Goal: Task Accomplishment & Management: Manage account settings

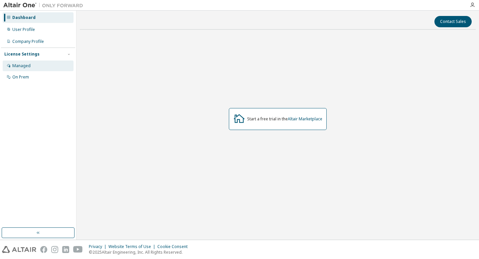
click at [30, 67] on div "Managed" at bounding box center [38, 66] width 71 height 11
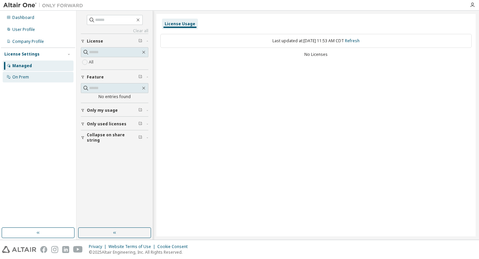
click at [29, 76] on div "On Prem" at bounding box center [38, 77] width 71 height 11
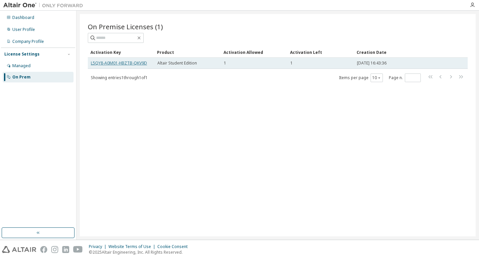
click at [134, 63] on link "L5QY8-A0M01-HBZTB-QKV9D" at bounding box center [119, 63] width 56 height 6
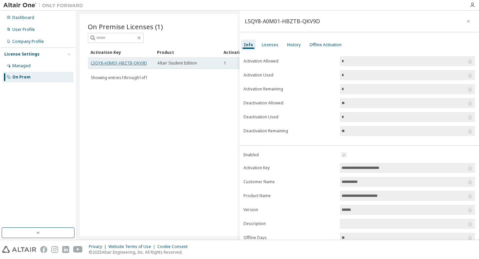
click at [96, 61] on link "L5QY8-A0M01-HBZTB-QKV9D" at bounding box center [119, 63] width 56 height 6
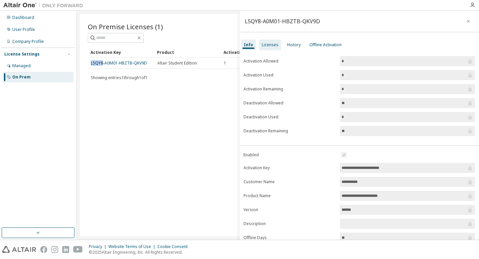
click at [271, 44] on div "Licenses" at bounding box center [270, 44] width 17 height 5
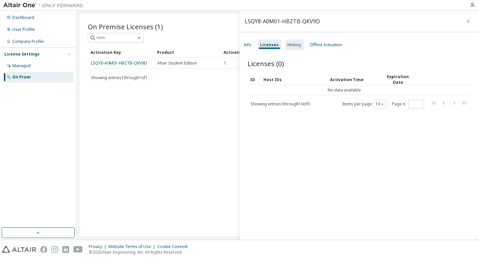
click at [292, 43] on div "History" at bounding box center [294, 44] width 14 height 5
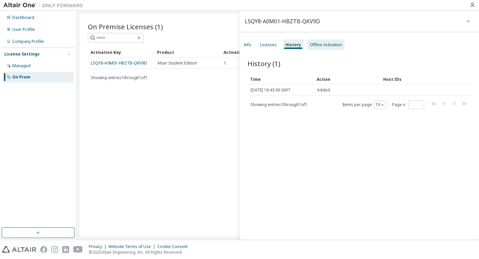
click at [315, 45] on div "Offline Activation" at bounding box center [326, 44] width 32 height 5
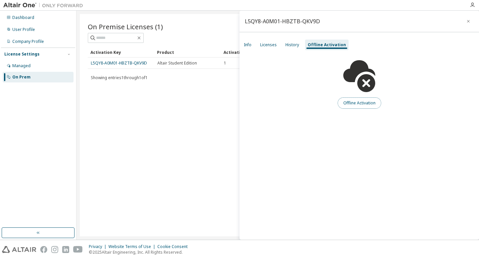
click at [347, 104] on button "Offline Activation" at bounding box center [360, 102] width 44 height 11
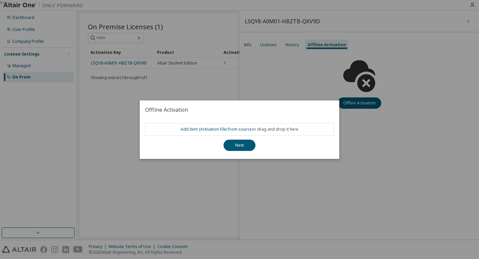
click at [317, 88] on div "true" at bounding box center [239, 129] width 479 height 259
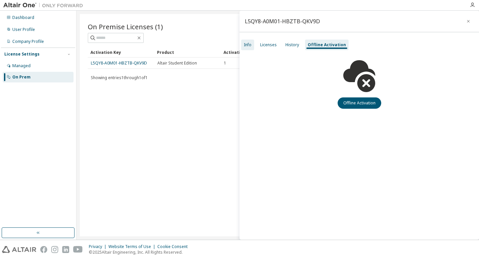
click at [246, 43] on div "Info" at bounding box center [248, 44] width 8 height 5
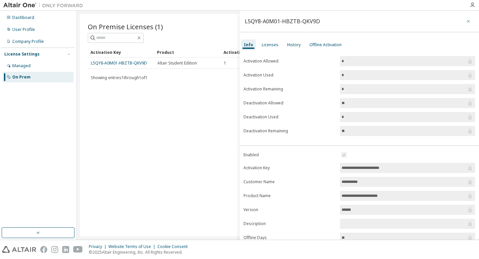
click at [467, 21] on icon "button" at bounding box center [468, 21] width 3 height 3
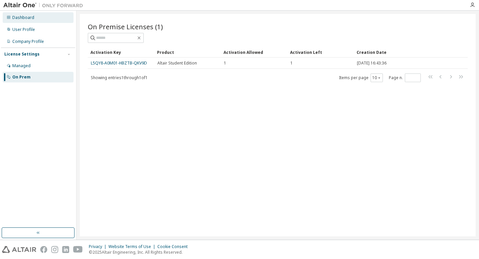
click at [16, 17] on div "Dashboard" at bounding box center [23, 17] width 22 height 5
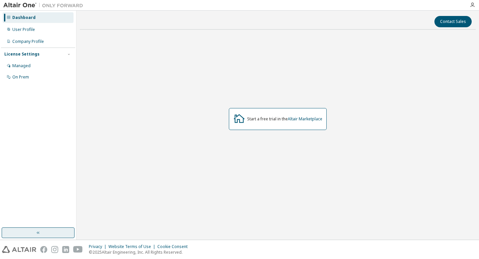
click at [44, 231] on button "button" at bounding box center [38, 233] width 73 height 11
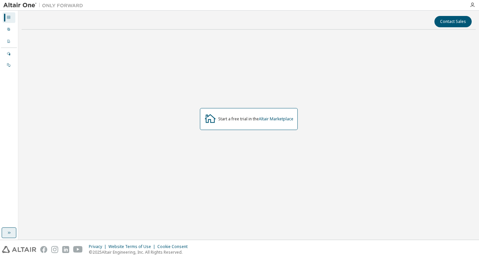
click at [8, 233] on icon "button" at bounding box center [8, 232] width 5 height 5
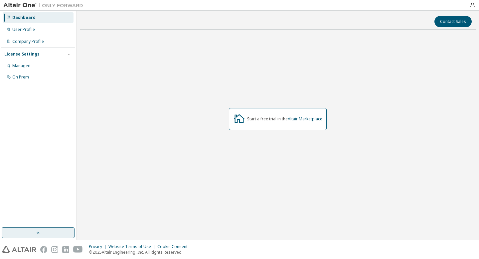
click at [24, 5] on img at bounding box center [44, 5] width 83 height 7
click at [474, 5] on icon "button" at bounding box center [472, 4] width 5 height 5
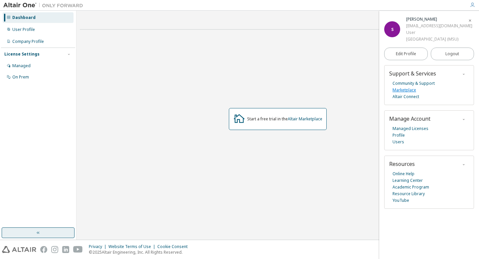
click at [401, 89] on link "Marketplace" at bounding box center [405, 90] width 24 height 7
